Goal: Transaction & Acquisition: Subscribe to service/newsletter

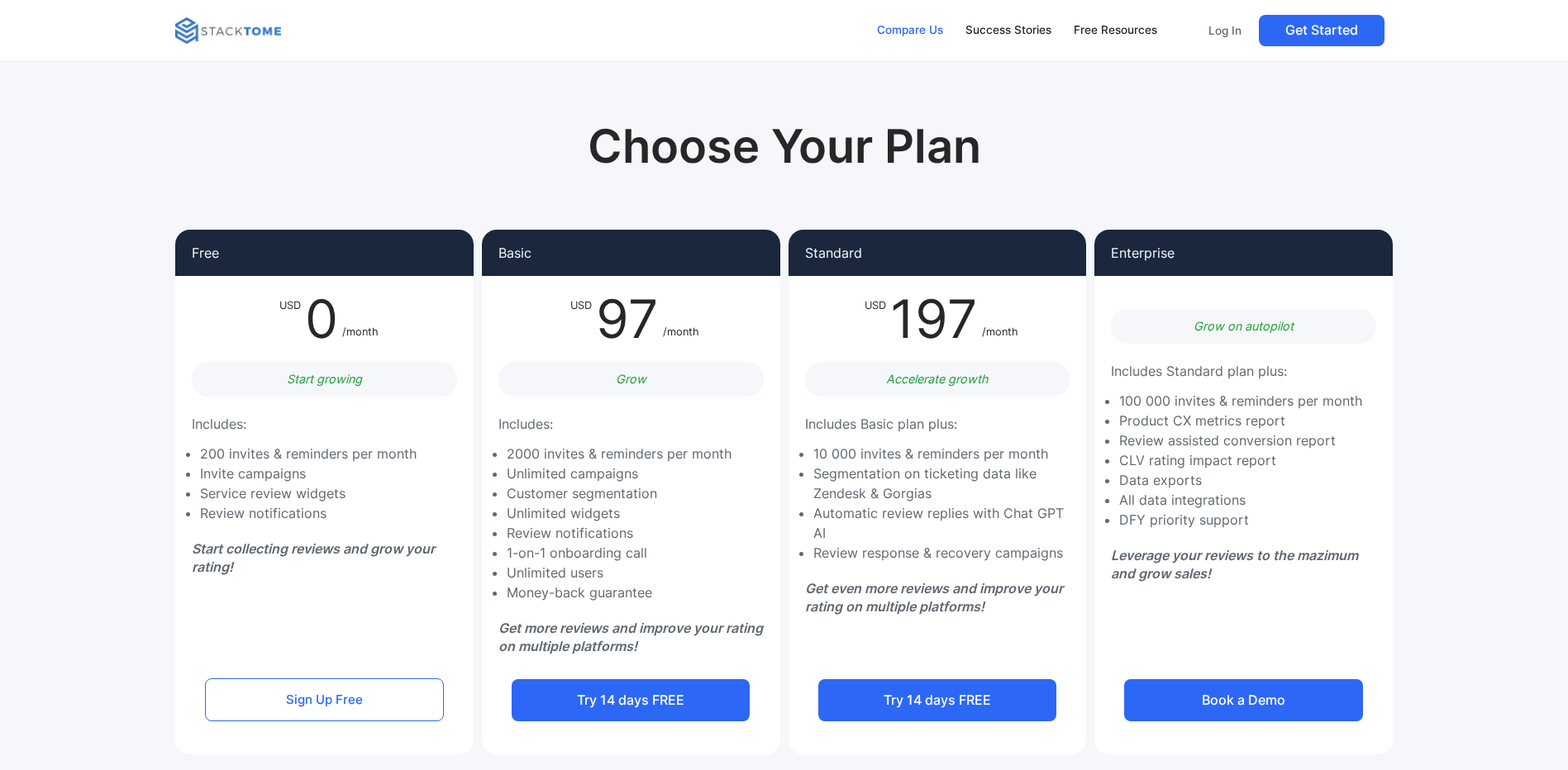
click at [915, 28] on div "Compare Us" at bounding box center [909, 31] width 66 height 18
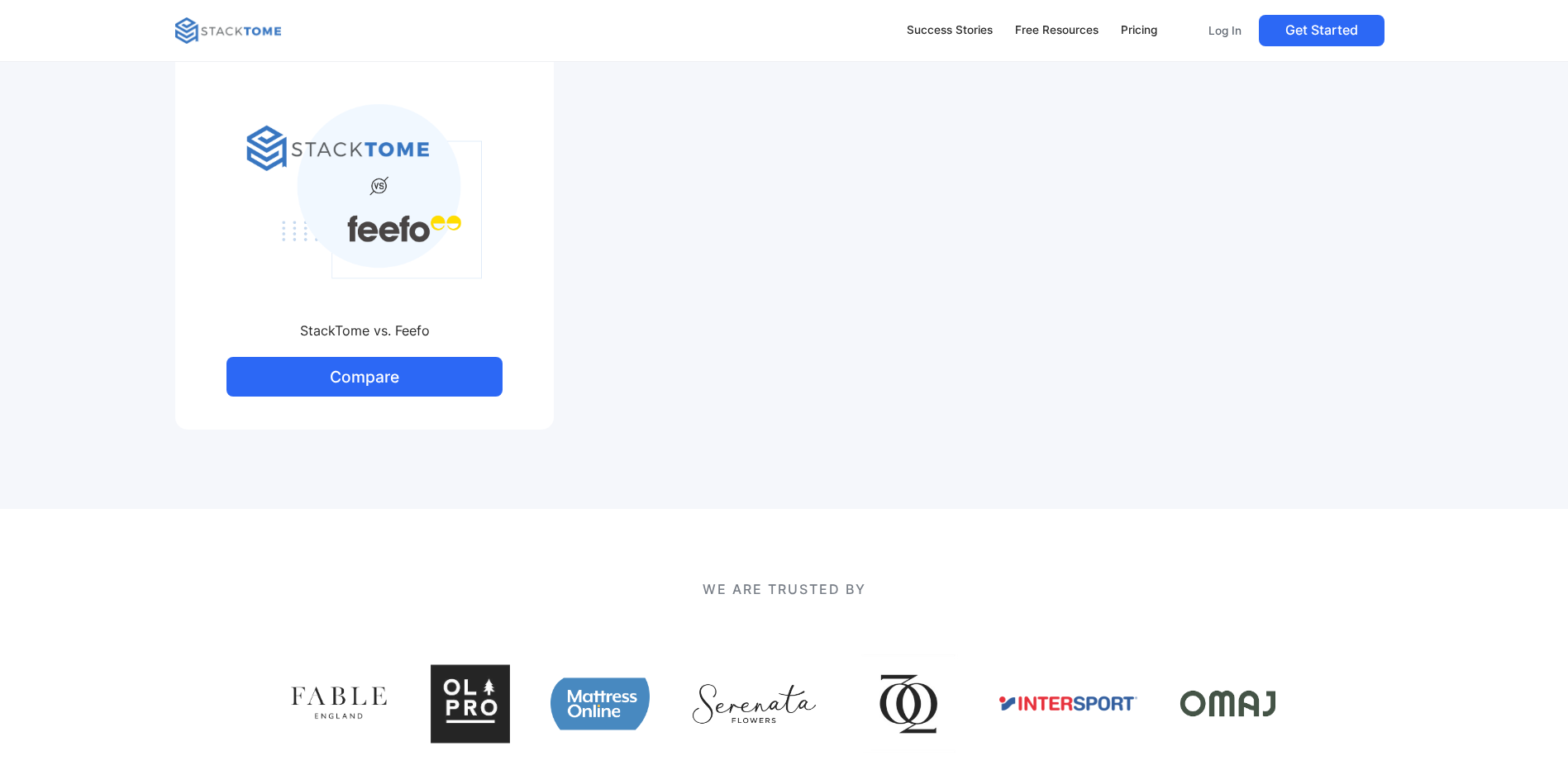
scroll to position [661, 0]
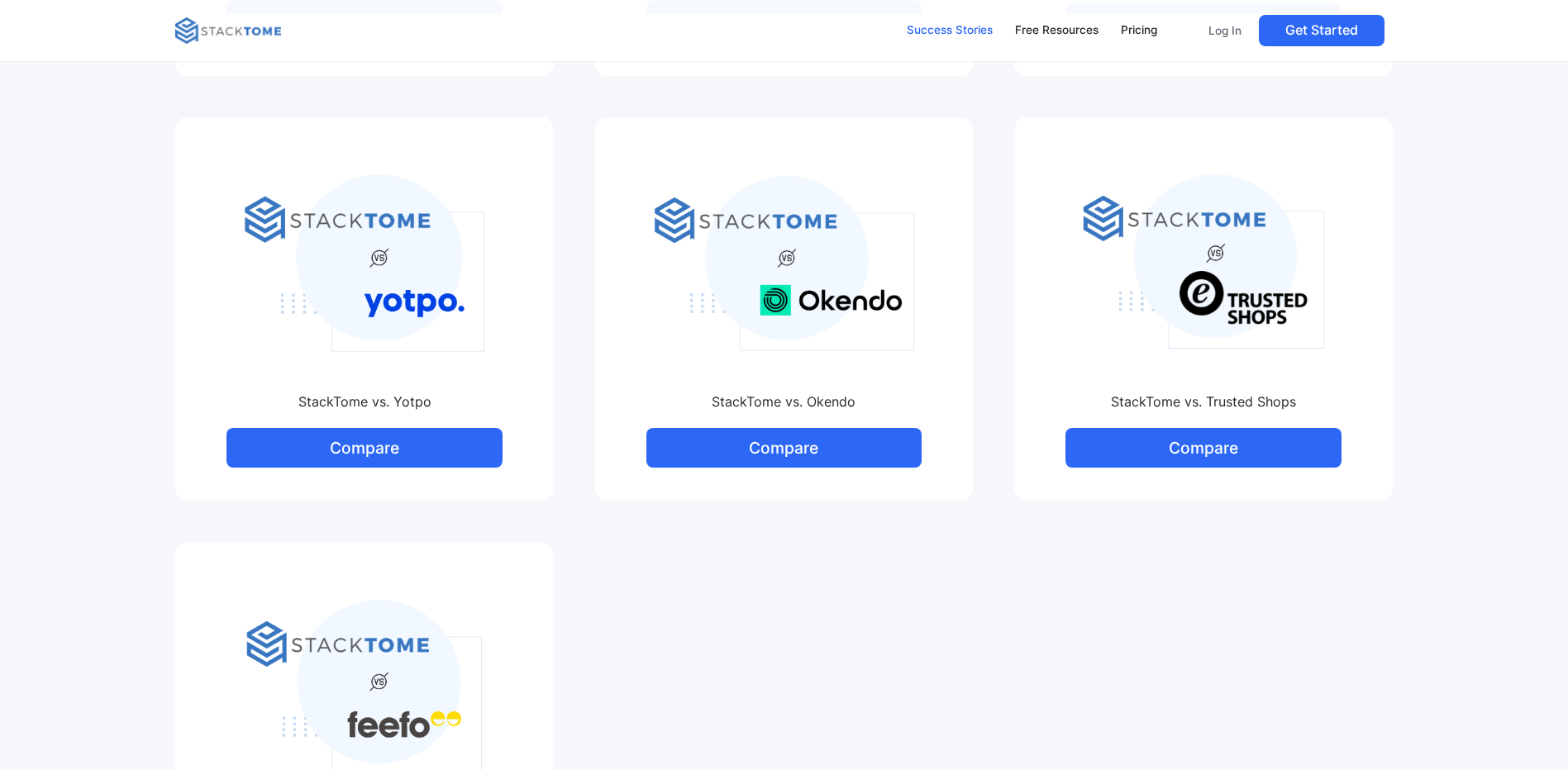
click at [971, 27] on div "Success Stories" at bounding box center [949, 31] width 86 height 18
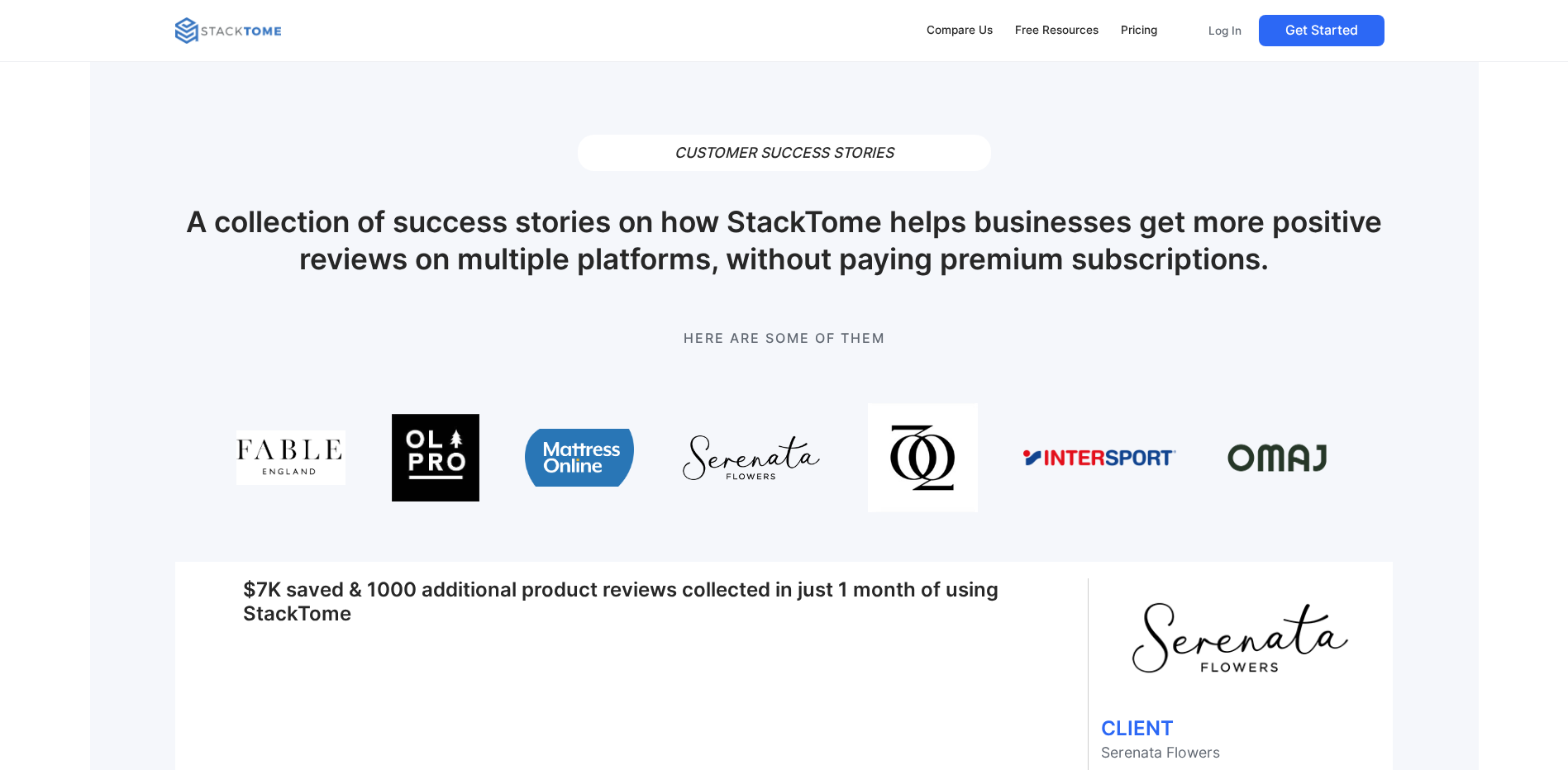
click at [242, 27] on img at bounding box center [228, 30] width 106 height 26
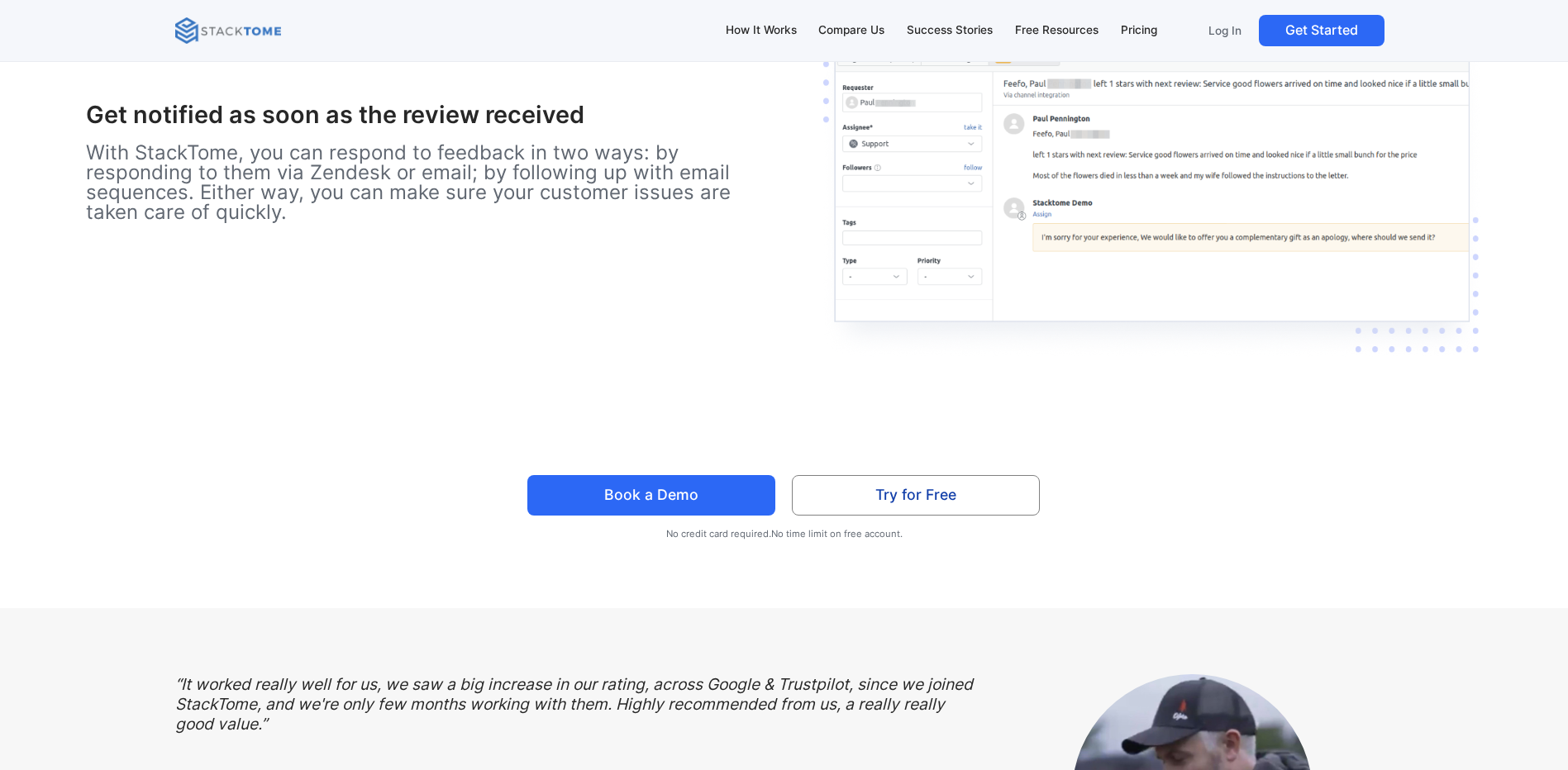
scroll to position [4463, 0]
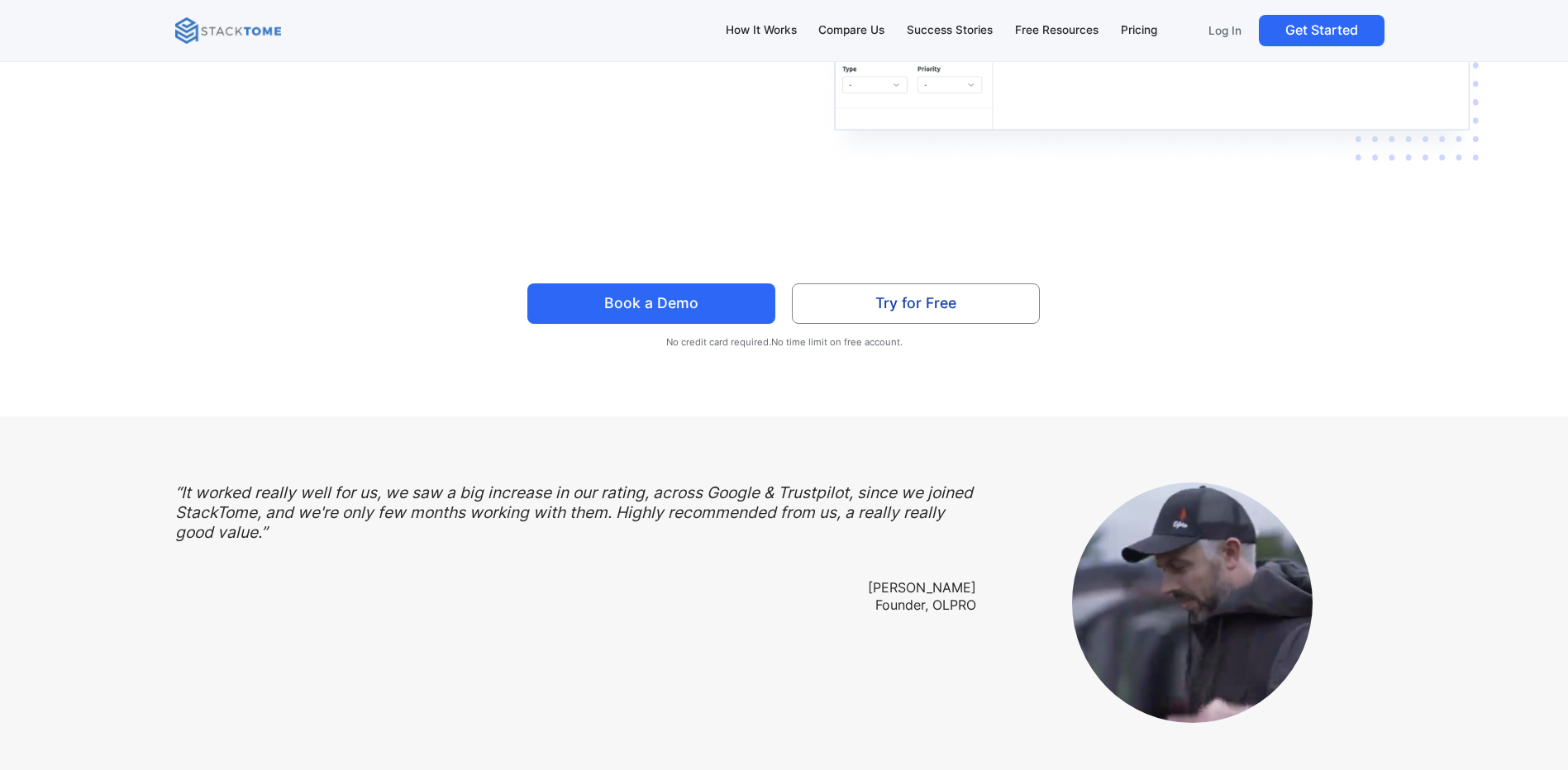
drag, startPoint x: 368, startPoint y: 443, endPoint x: 896, endPoint y: 194, distance: 583.8
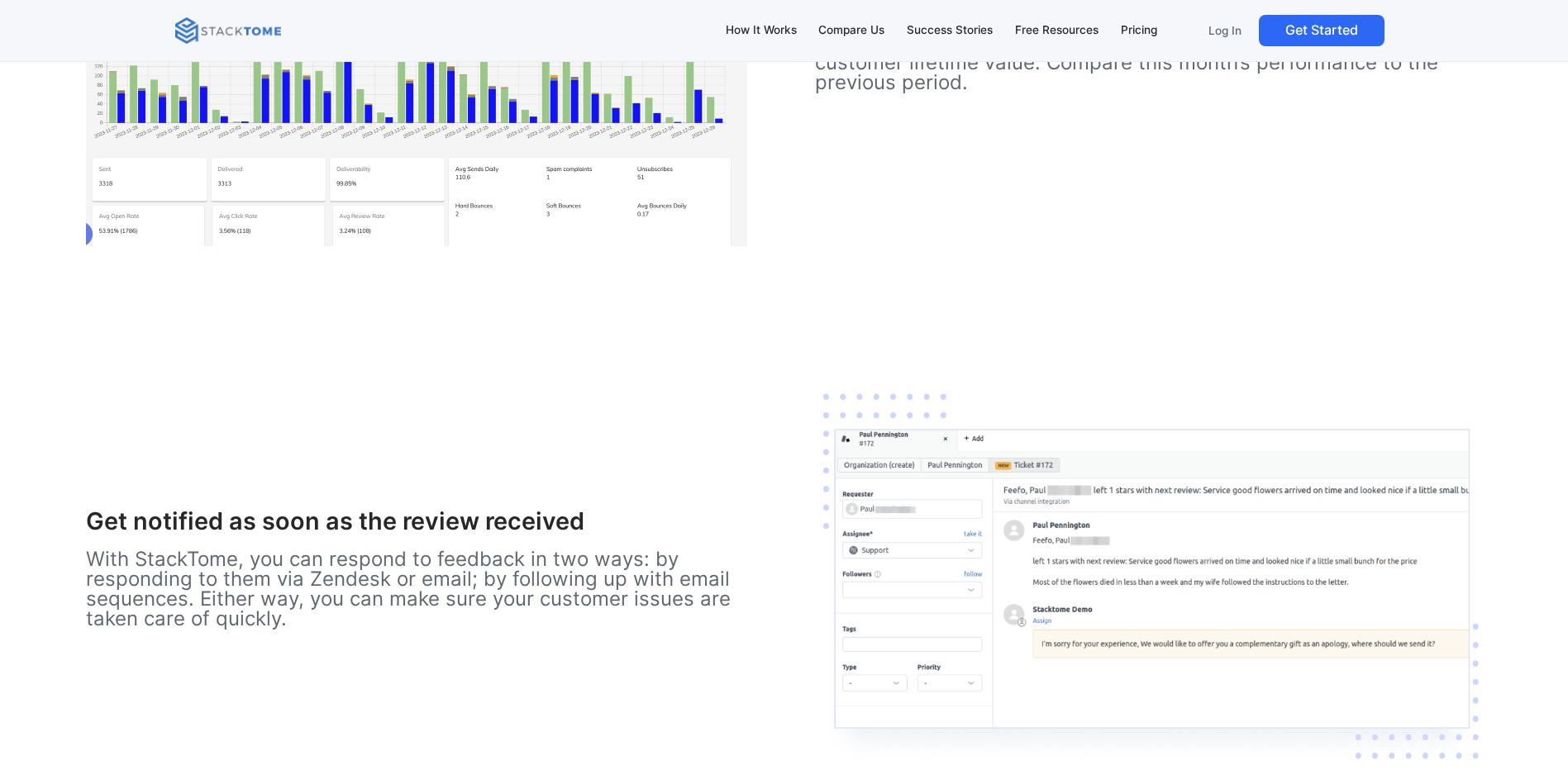
scroll to position [3720, 0]
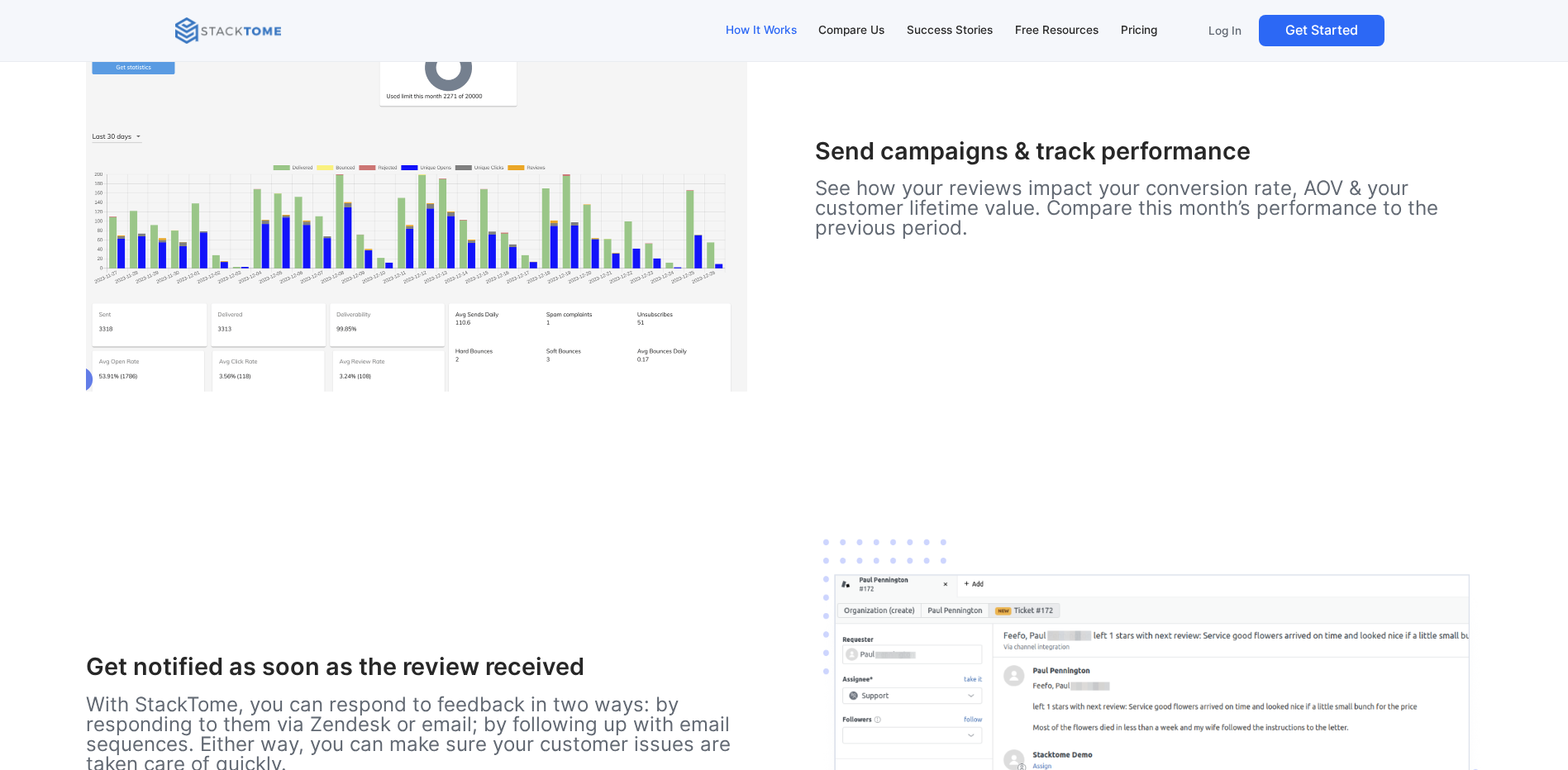
click at [760, 33] on div "How It Works" at bounding box center [761, 31] width 71 height 18
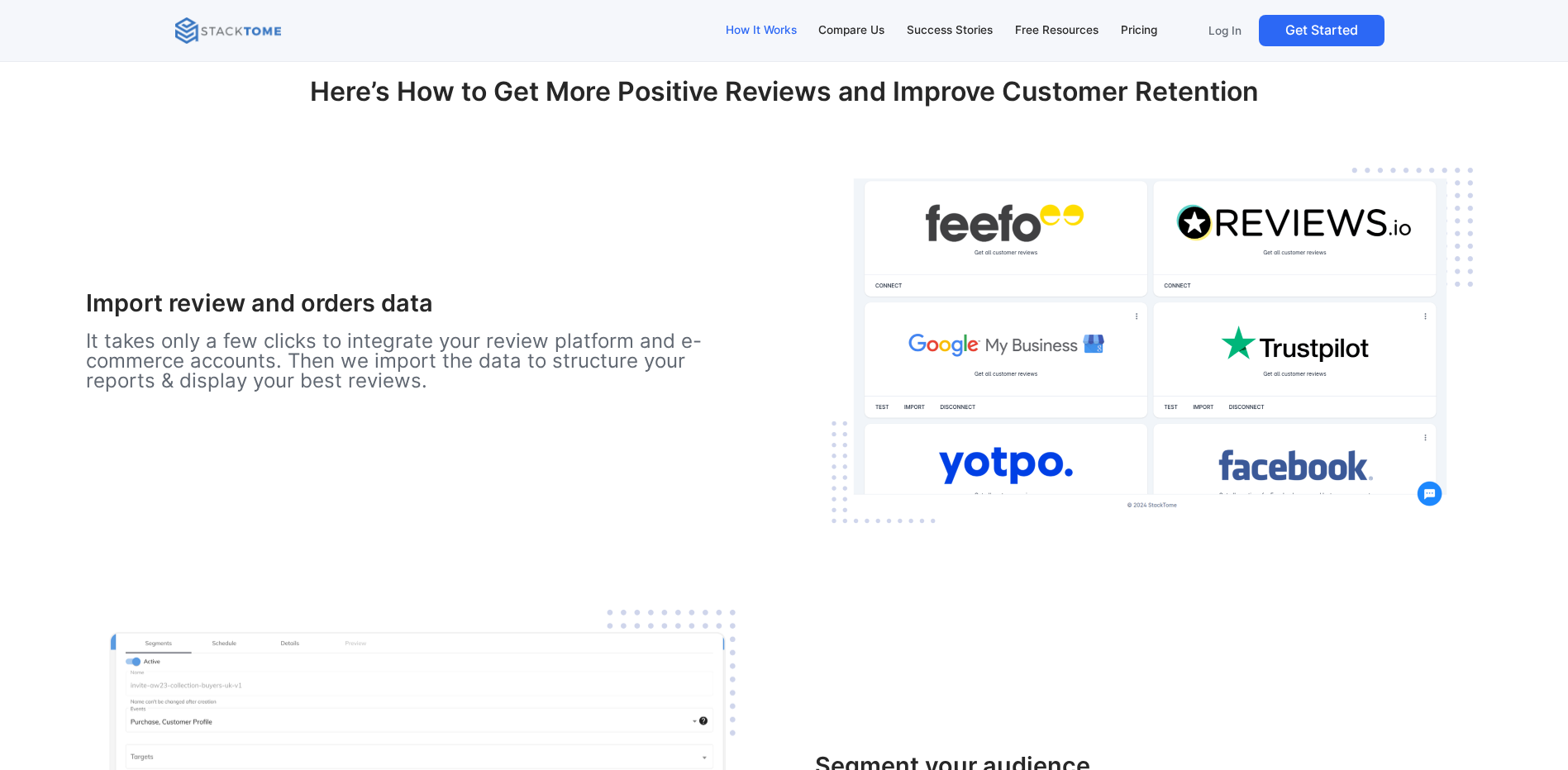
scroll to position [2029, 0]
click at [1136, 32] on div "Pricing" at bounding box center [1139, 31] width 36 height 18
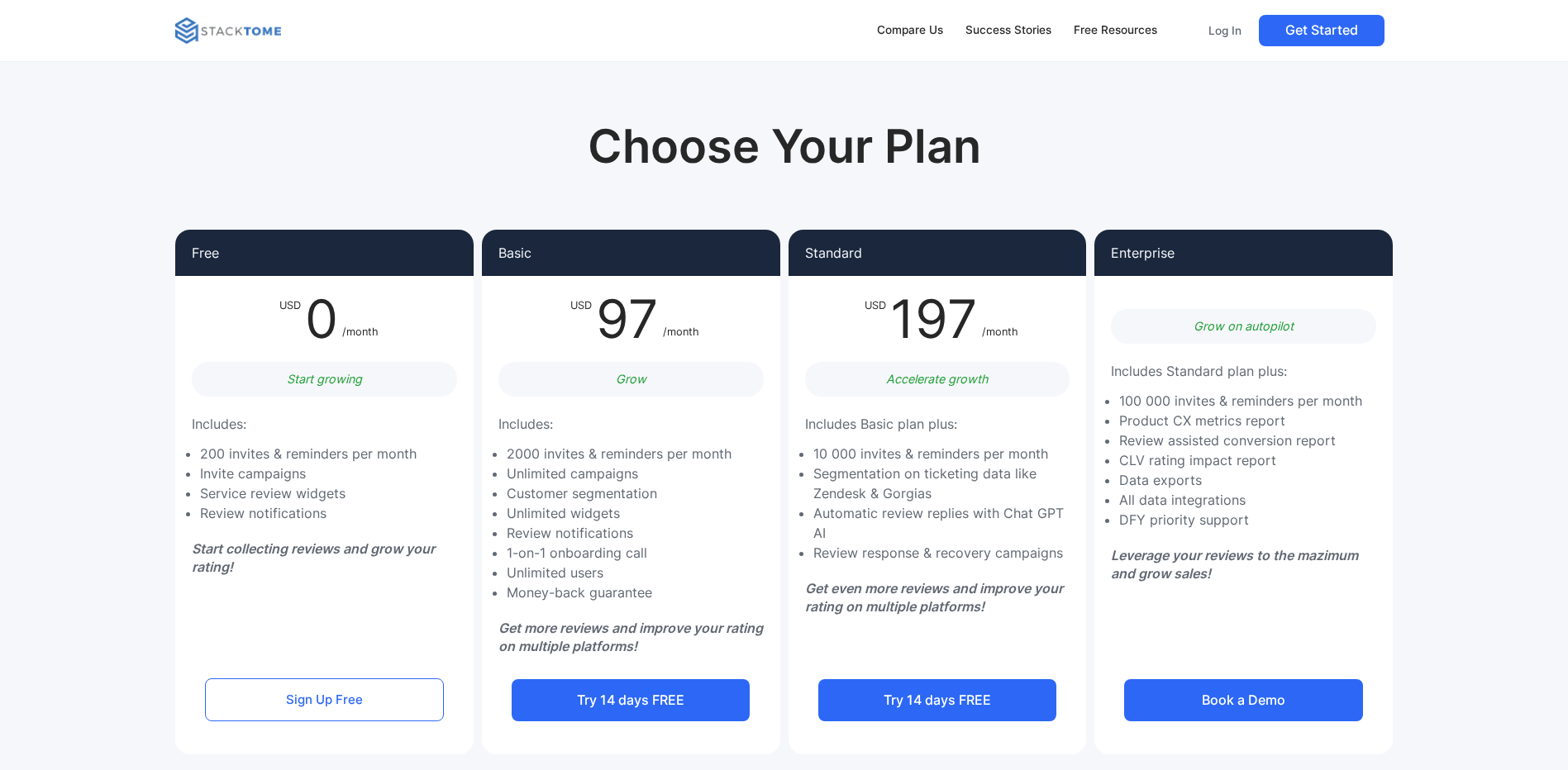
click at [330, 702] on link "Sign Up Free" at bounding box center [324, 700] width 238 height 43
click at [353, 705] on link "Sign Up Free" at bounding box center [324, 700] width 238 height 43
